Goal: Task Accomplishment & Management: Complete application form

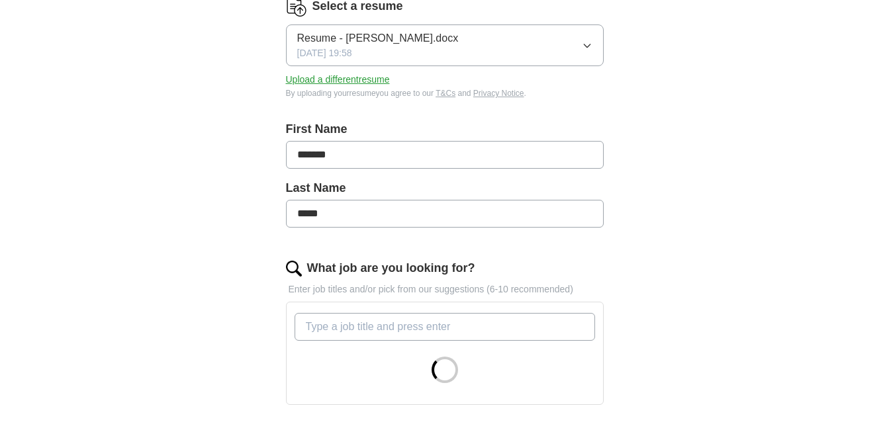
click at [651, 345] on div "Let ApplyIQ do the hard work of searching and applying for jobs. Just tell us w…" at bounding box center [445, 316] width 424 height 775
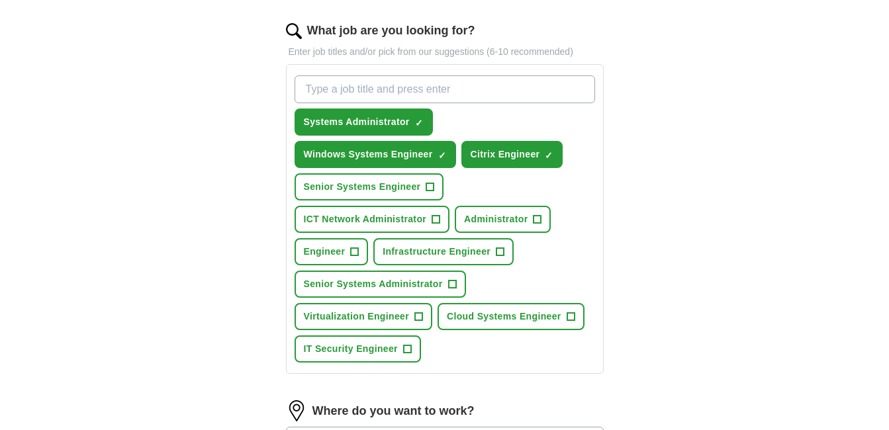
scroll to position [424, 0]
click at [451, 281] on span "+" at bounding box center [452, 284] width 8 height 11
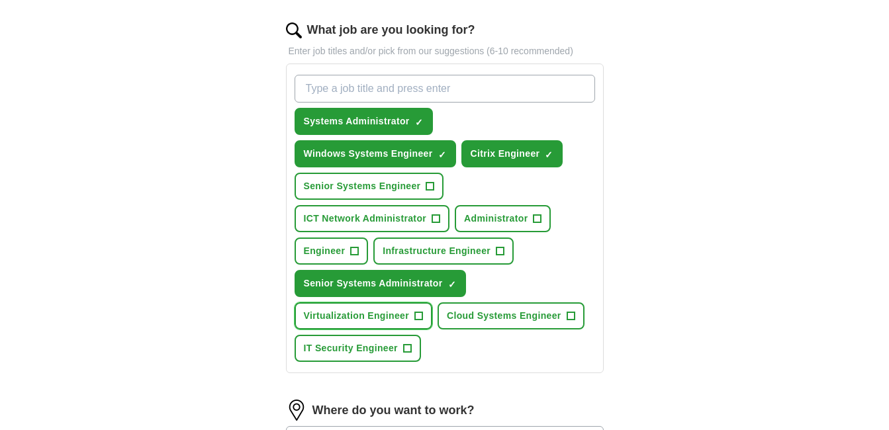
click at [417, 315] on span "+" at bounding box center [418, 316] width 8 height 11
click at [452, 354] on div "Systems Administrator ✓ × Windows Systems Engineer ✓ × Citrix Engineer ✓ × Seni…" at bounding box center [445, 219] width 306 height 298
click at [364, 84] on input "What job are you looking for?" at bounding box center [445, 89] width 301 height 28
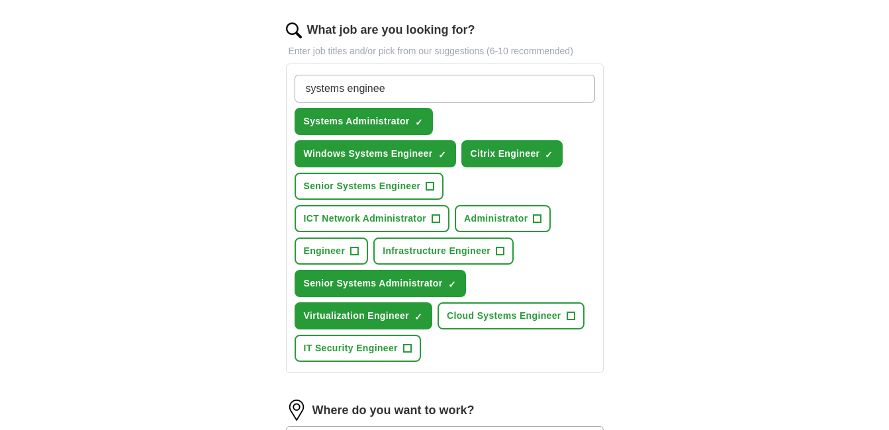
type input "systems engineer"
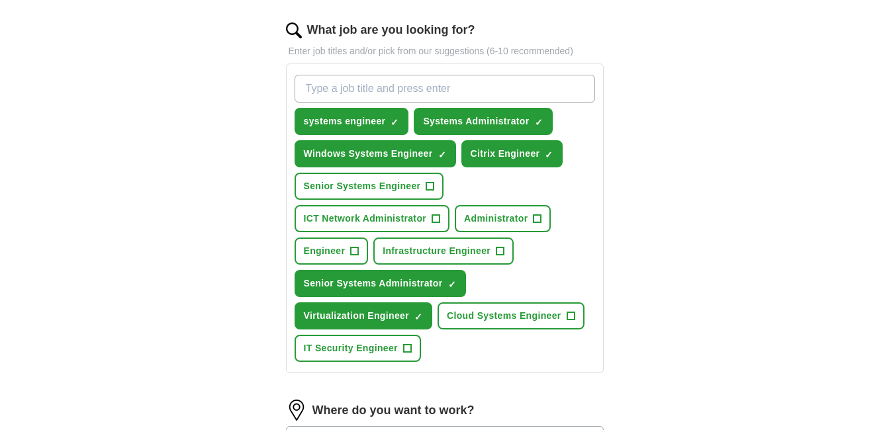
click at [186, 213] on div "ApplyIQ Let ApplyIQ do the hard work of searching and applying for jobs. Just t…" at bounding box center [444, 145] width 847 height 1056
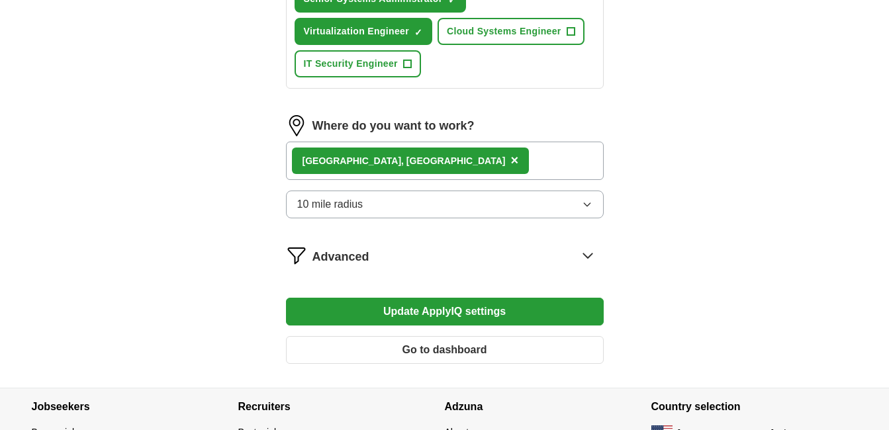
scroll to position [715, 0]
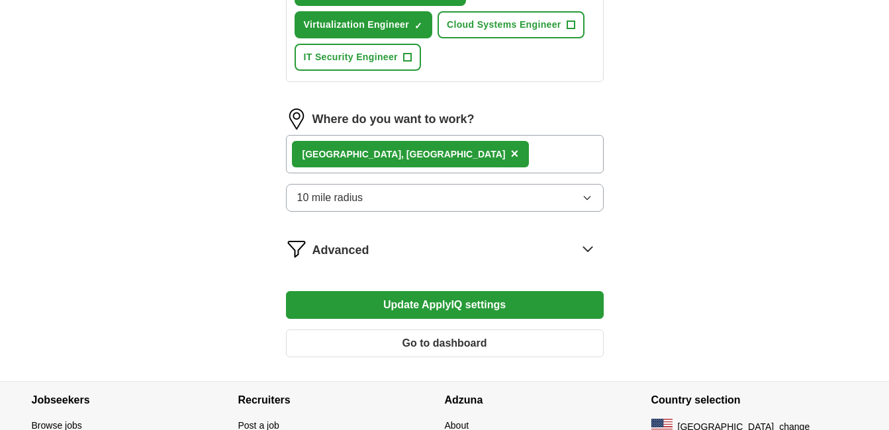
click at [330, 189] on button "10 mile radius" at bounding box center [445, 198] width 318 height 28
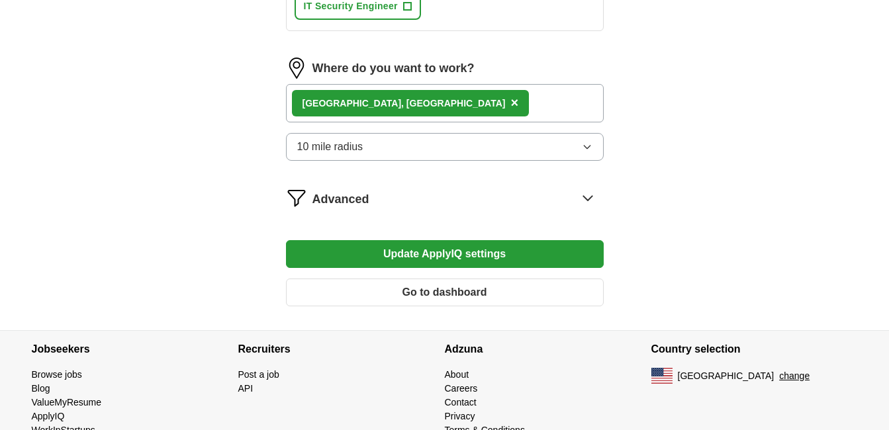
scroll to position [768, 0]
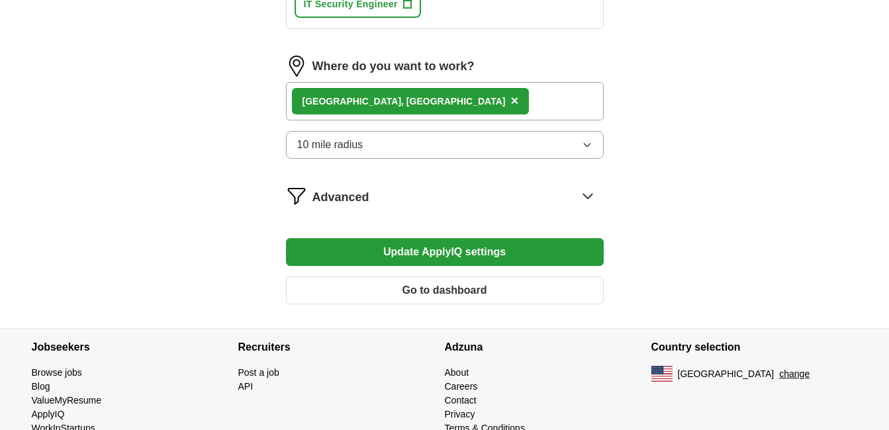
click at [437, 250] on button "Update ApplyIQ settings" at bounding box center [445, 252] width 318 height 28
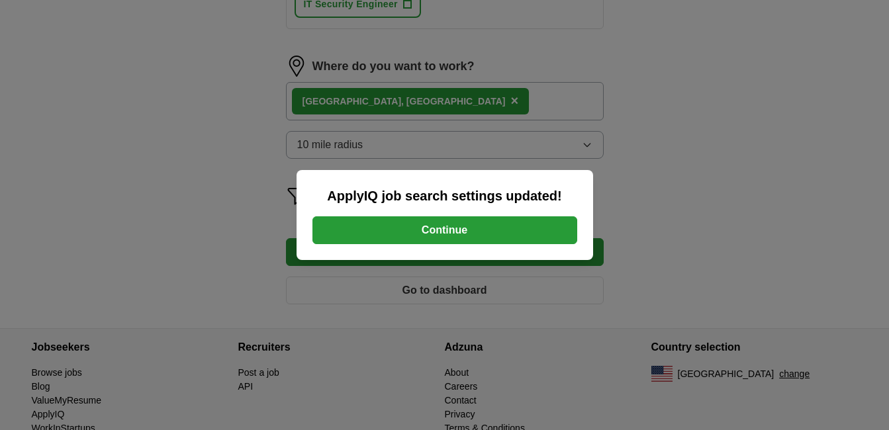
click at [430, 222] on button "Continue" at bounding box center [444, 230] width 265 height 28
